Goal: Transaction & Acquisition: Purchase product/service

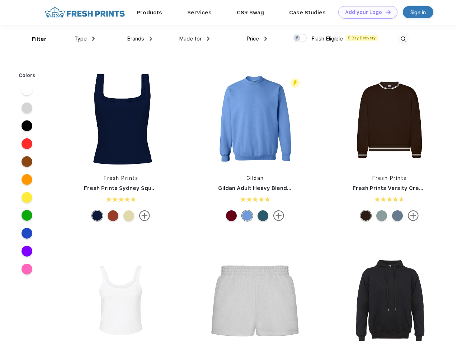
click at [365, 12] on link "Add your Logo Design Tool" at bounding box center [367, 12] width 59 height 13
click at [0, 0] on div "Design Tool" at bounding box center [0, 0] width 0 height 0
click at [385, 12] on link "Add your Logo Design Tool" at bounding box center [367, 12] width 59 height 13
click at [34, 39] on div "Filter" at bounding box center [39, 39] width 15 height 8
click at [85, 39] on span "Type" at bounding box center [80, 39] width 13 height 6
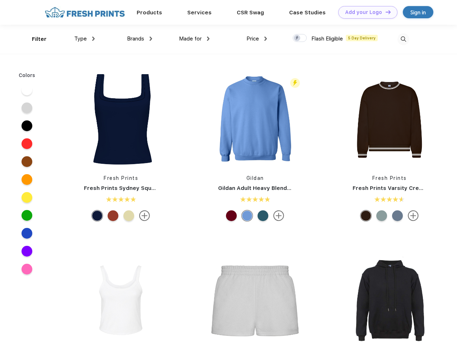
click at [140, 39] on span "Brands" at bounding box center [135, 39] width 17 height 6
click at [194, 39] on span "Made for" at bounding box center [190, 39] width 23 height 6
click at [257, 39] on span "Price" at bounding box center [252, 39] width 13 height 6
click at [300, 38] on div at bounding box center [300, 38] width 14 height 8
click at [297, 38] on input "checkbox" at bounding box center [295, 36] width 5 height 5
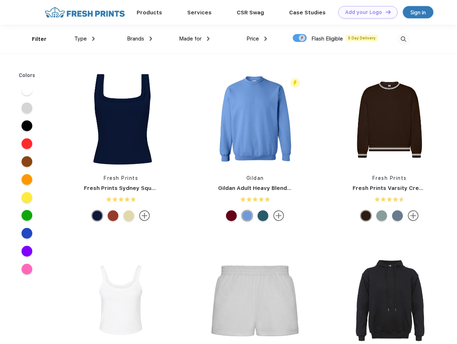
click at [403, 39] on img at bounding box center [403, 39] width 12 height 12
